Goal: Information Seeking & Learning: Learn about a topic

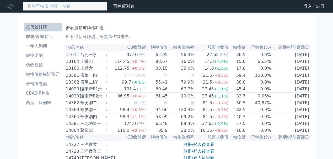
click at [65, 6] on input at bounding box center [65, 6] width 84 height 9
type input "6982"
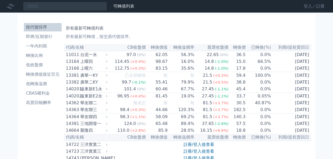
click at [320, 4] on link "登入／註冊" at bounding box center [314, 6] width 29 height 8
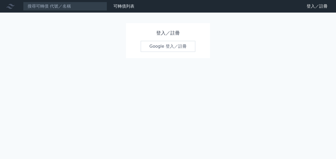
click at [168, 45] on link "Google 登入／註冊" at bounding box center [168, 46] width 55 height 11
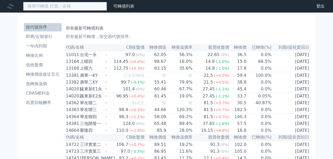
click at [61, 6] on input at bounding box center [65, 6] width 84 height 9
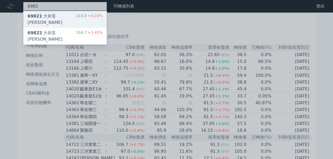
type input "6982"
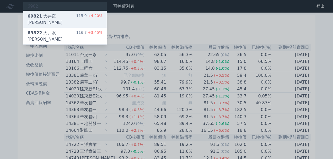
click at [59, 14] on div "69821 [PERSON_NAME]" at bounding box center [52, 19] width 49 height 13
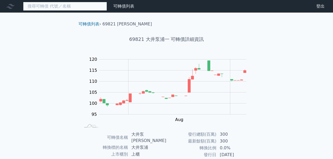
click at [71, 6] on input at bounding box center [65, 6] width 84 height 9
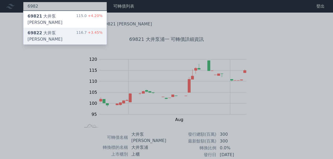
type input "6982"
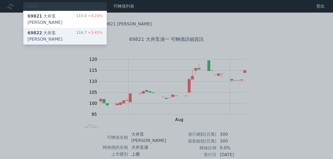
click at [68, 28] on div "69822 大井泵浦二 116.7 +3.45%" at bounding box center [64, 36] width 83 height 17
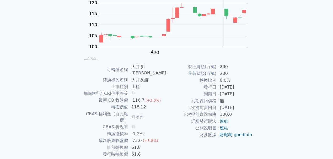
scroll to position [68, 0]
